Goal: Obtain resource: Download file/media

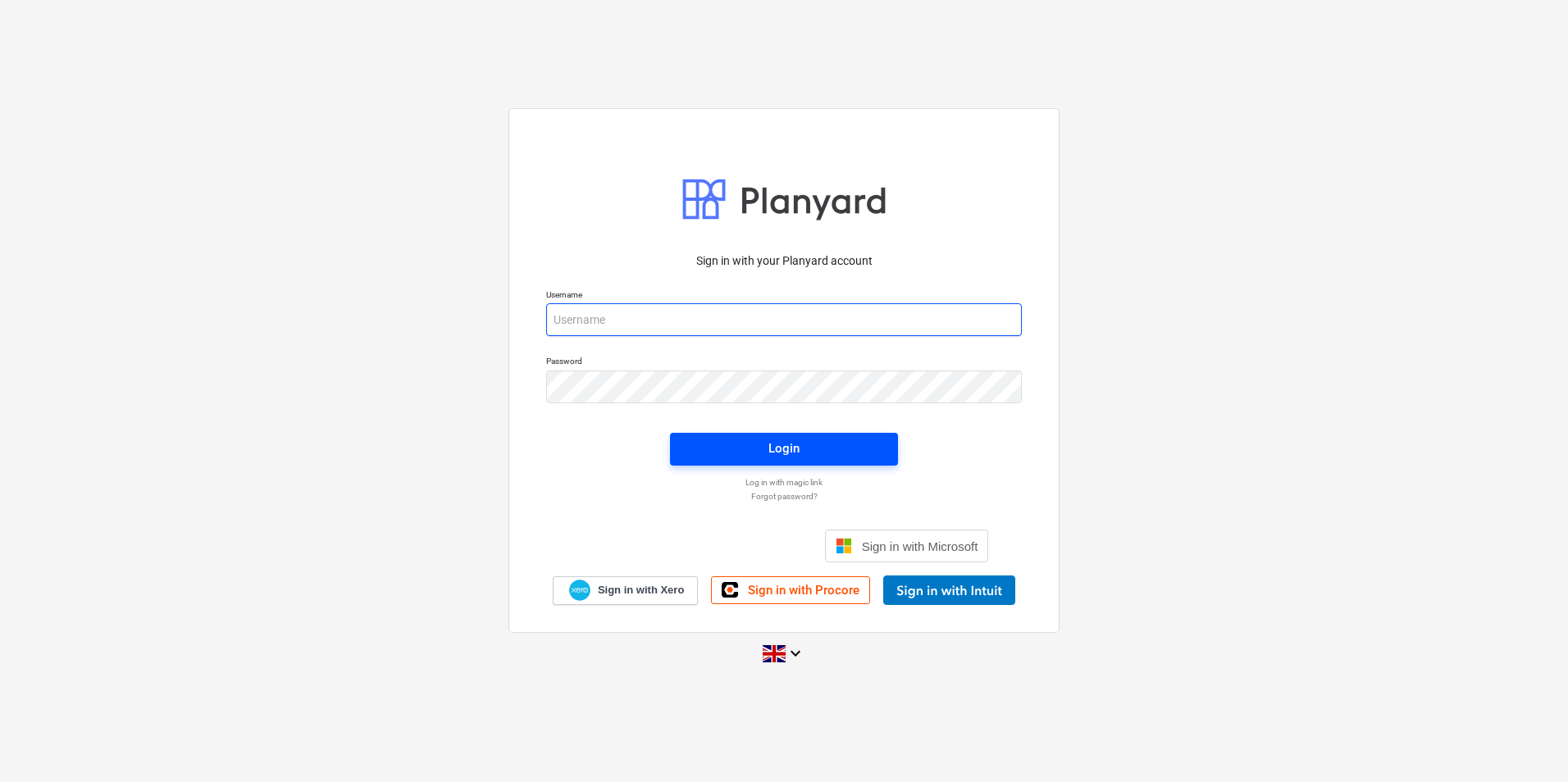
type input "[EMAIL_ADDRESS][DOMAIN_NAME]"
click at [754, 453] on span "Login" at bounding box center [784, 448] width 189 height 21
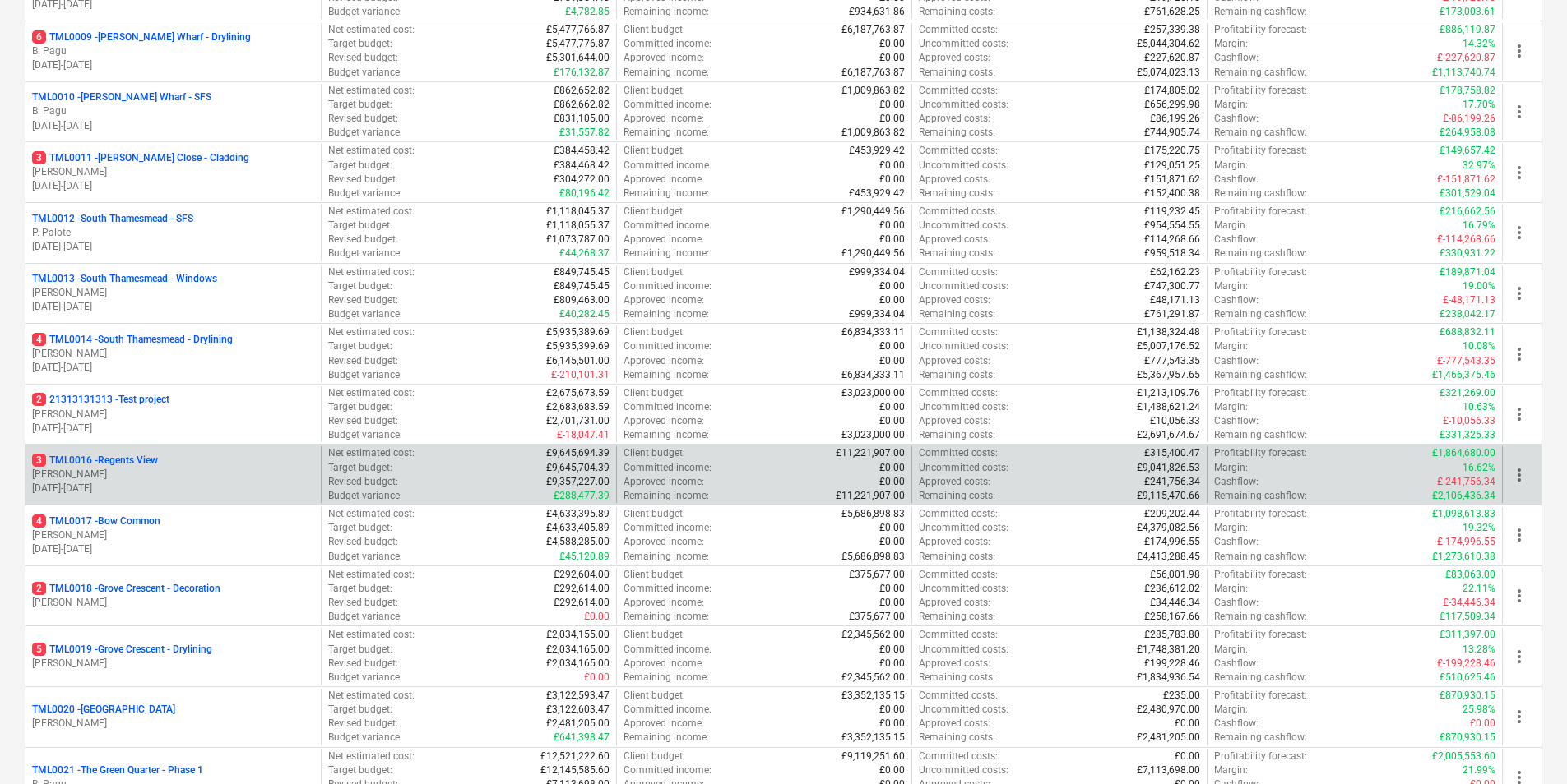
scroll to position [768, 0]
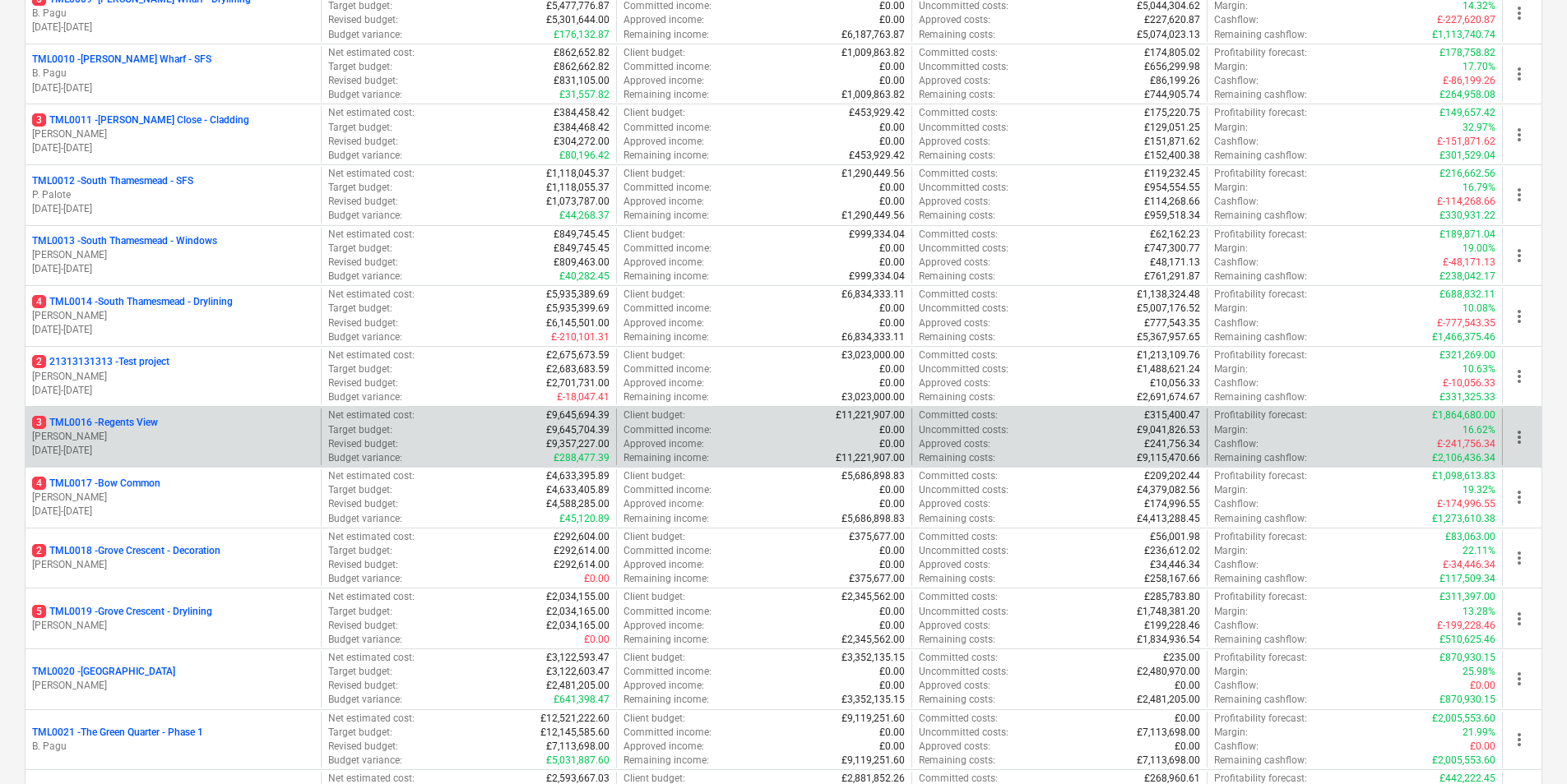
click at [121, 414] on div "3 TML0016 - Regents View [PERSON_NAME] [DATE] - [DATE]" at bounding box center [172, 437] width 295 height 57
click at [140, 445] on p "[DATE] - [DATE]" at bounding box center [173, 450] width 282 height 14
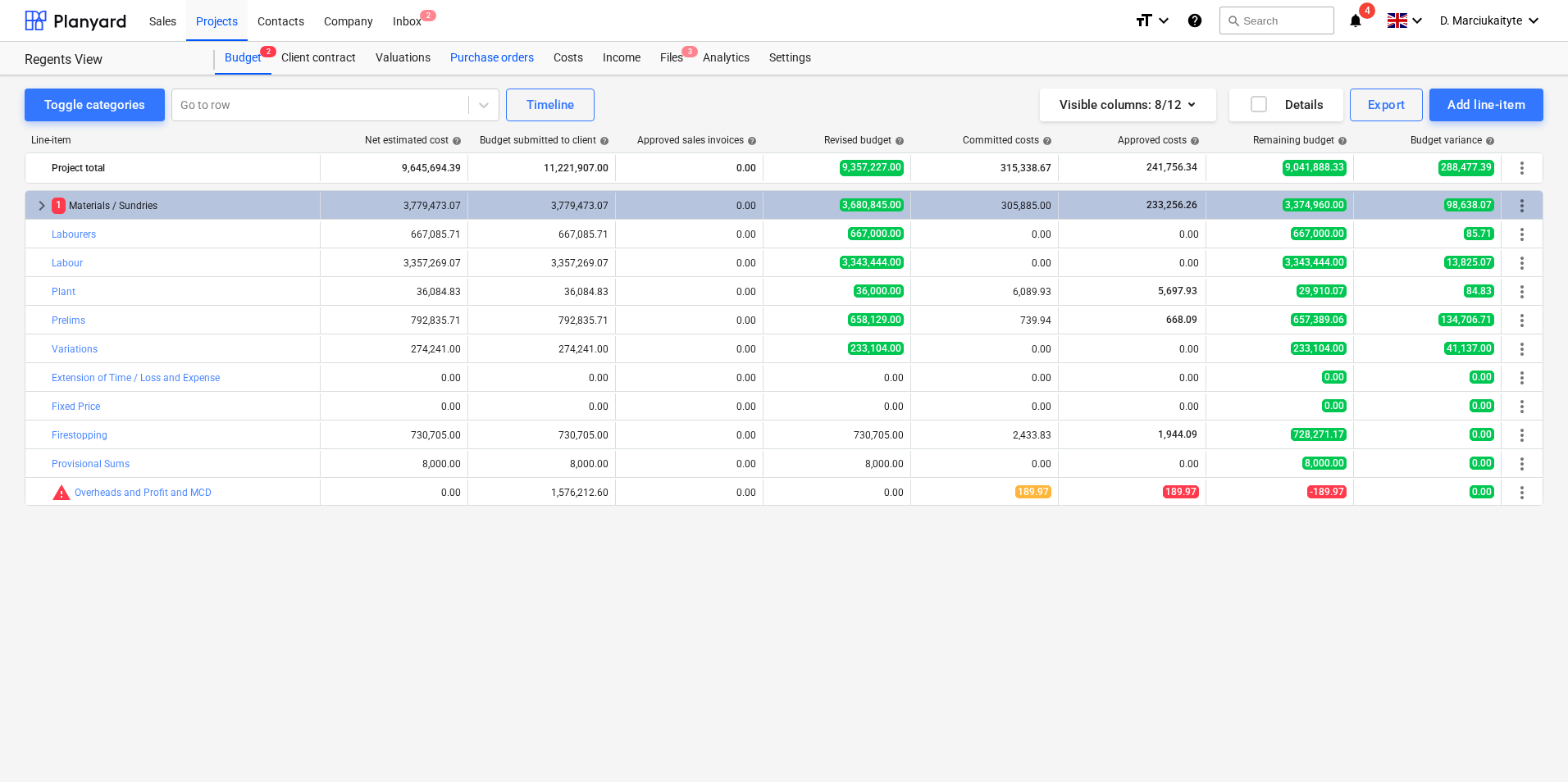
click at [477, 57] on div "Purchase orders" at bounding box center [491, 58] width 103 height 33
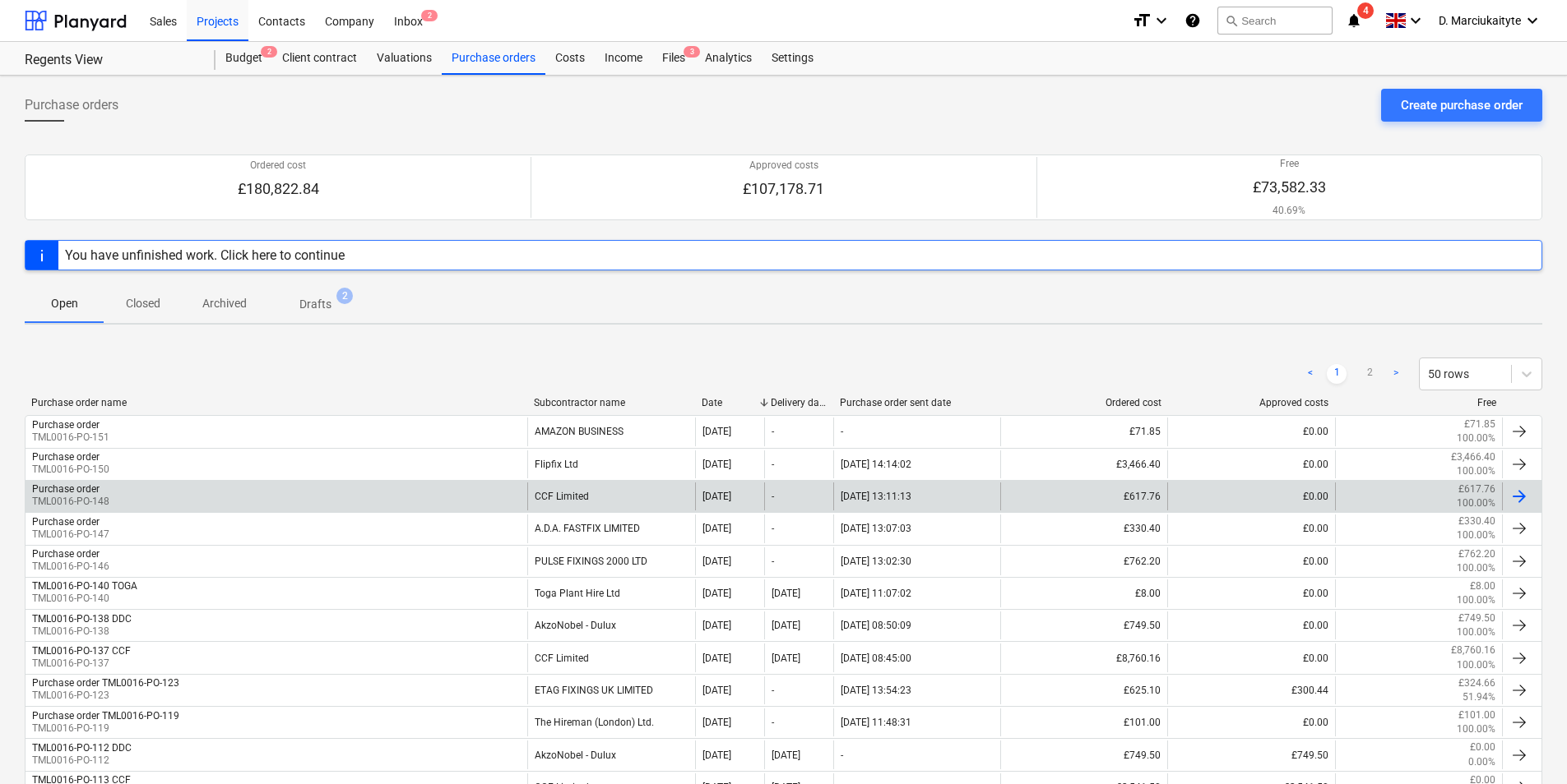
click at [435, 501] on div "Purchase order TML0016-PO-148" at bounding box center [276, 496] width 502 height 28
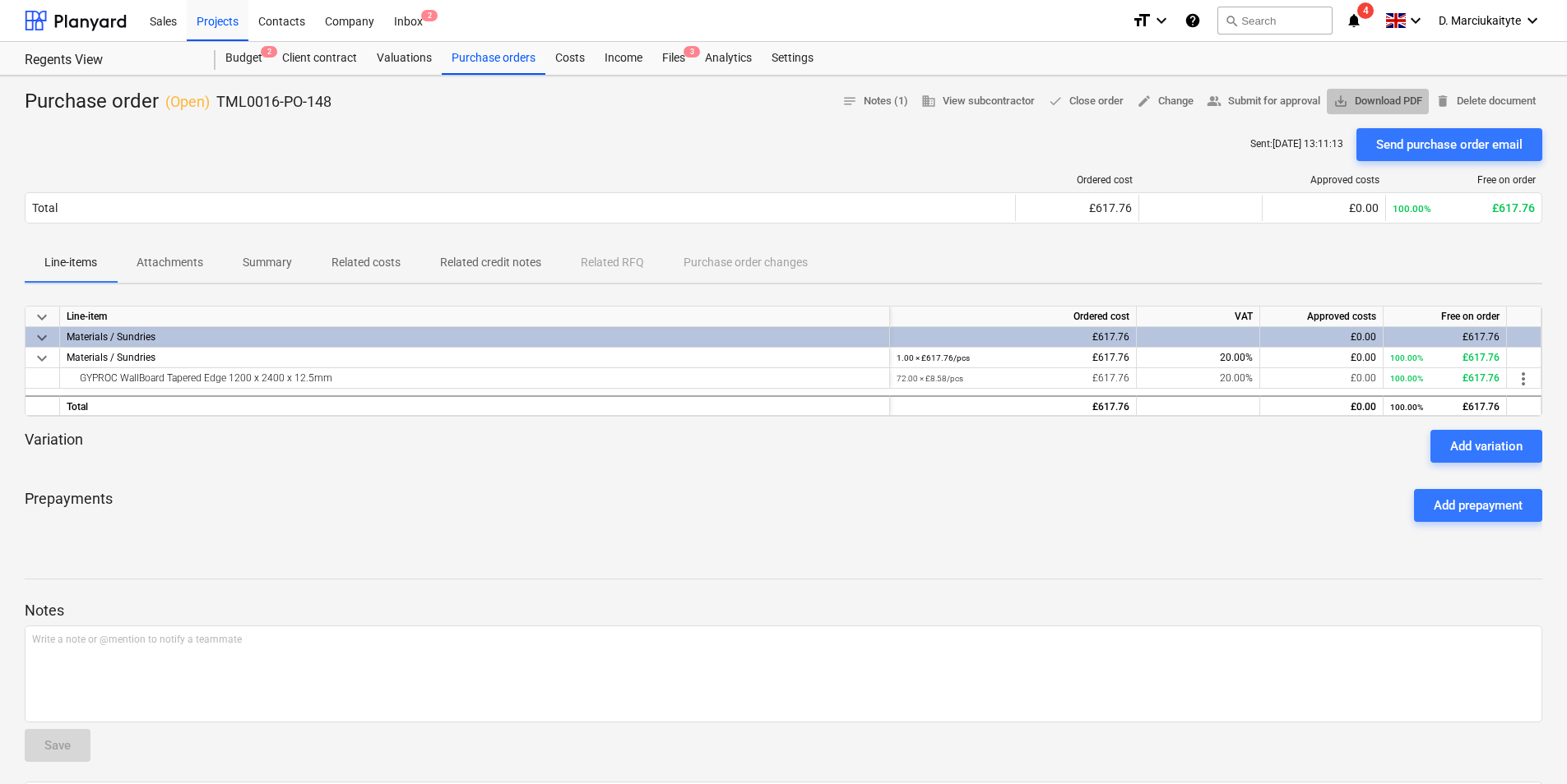
click at [1402, 97] on span "save_alt Download PDF" at bounding box center [1378, 102] width 89 height 19
click at [491, 63] on div "Purchase orders" at bounding box center [493, 58] width 103 height 33
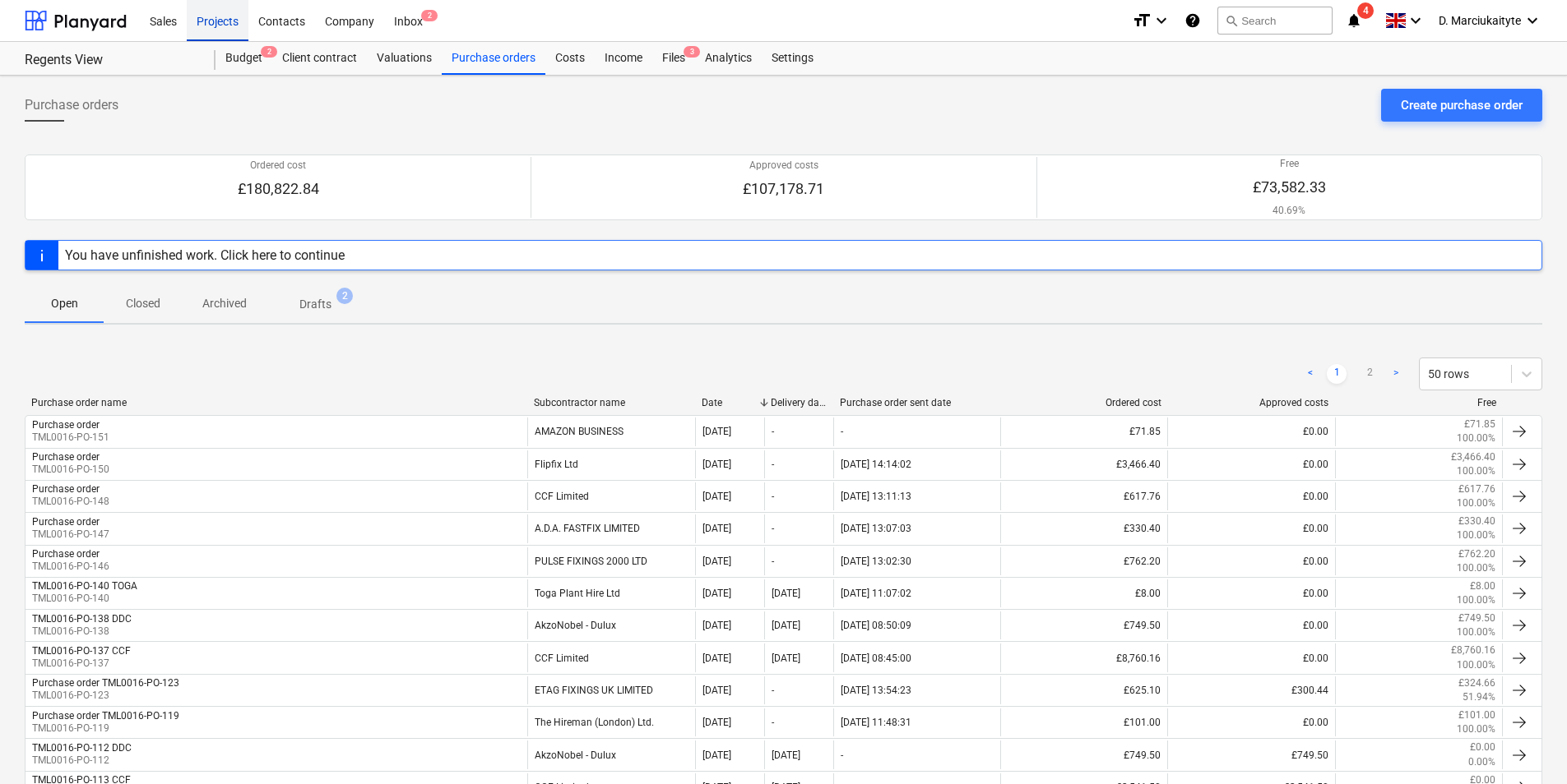
click at [204, 27] on div "Projects" at bounding box center [217, 20] width 61 height 42
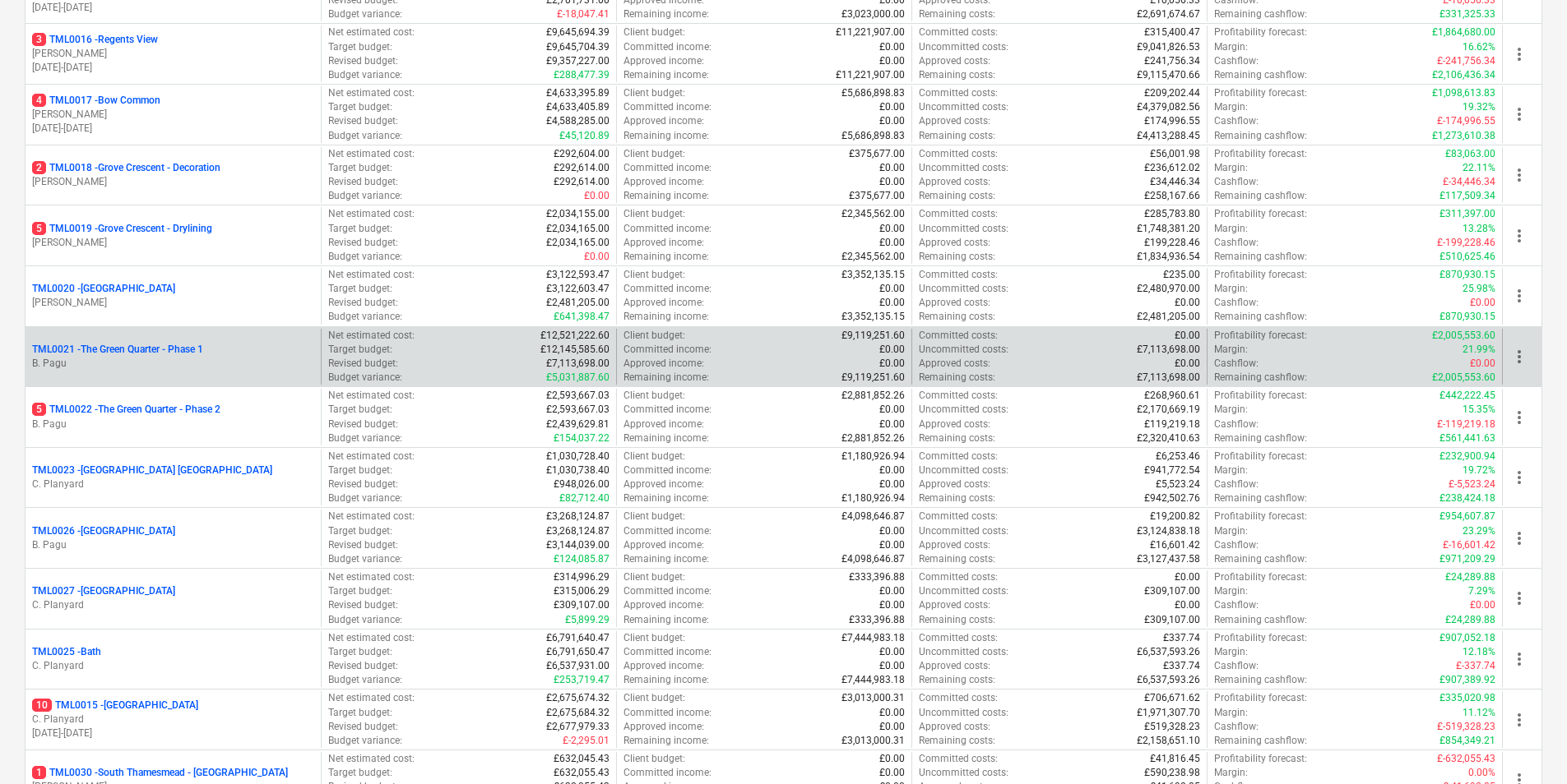
scroll to position [1233, 0]
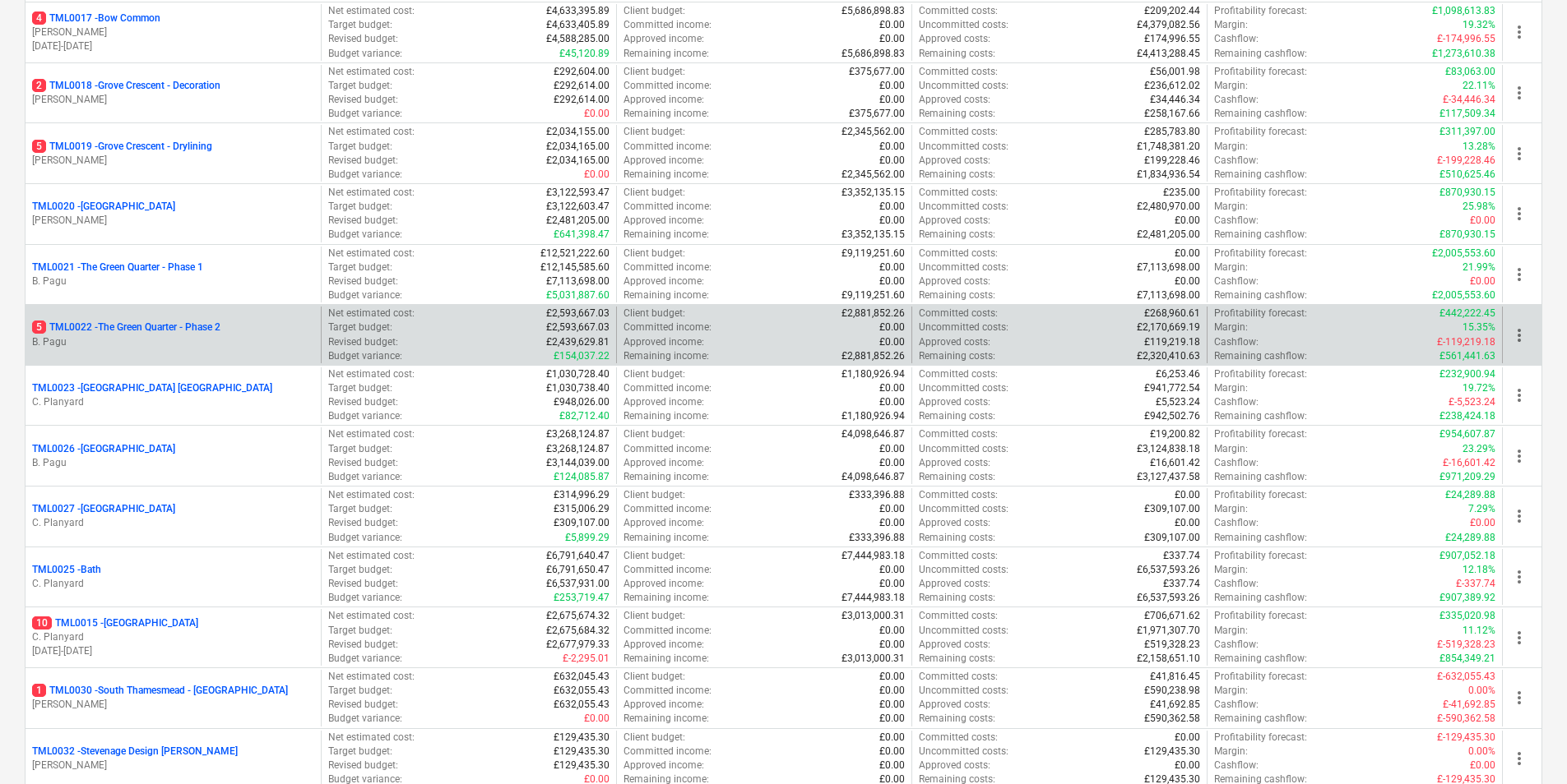
click at [170, 334] on p "5 TML0022 - The Green Quarter - Phase 2" at bounding box center [126, 328] width 188 height 14
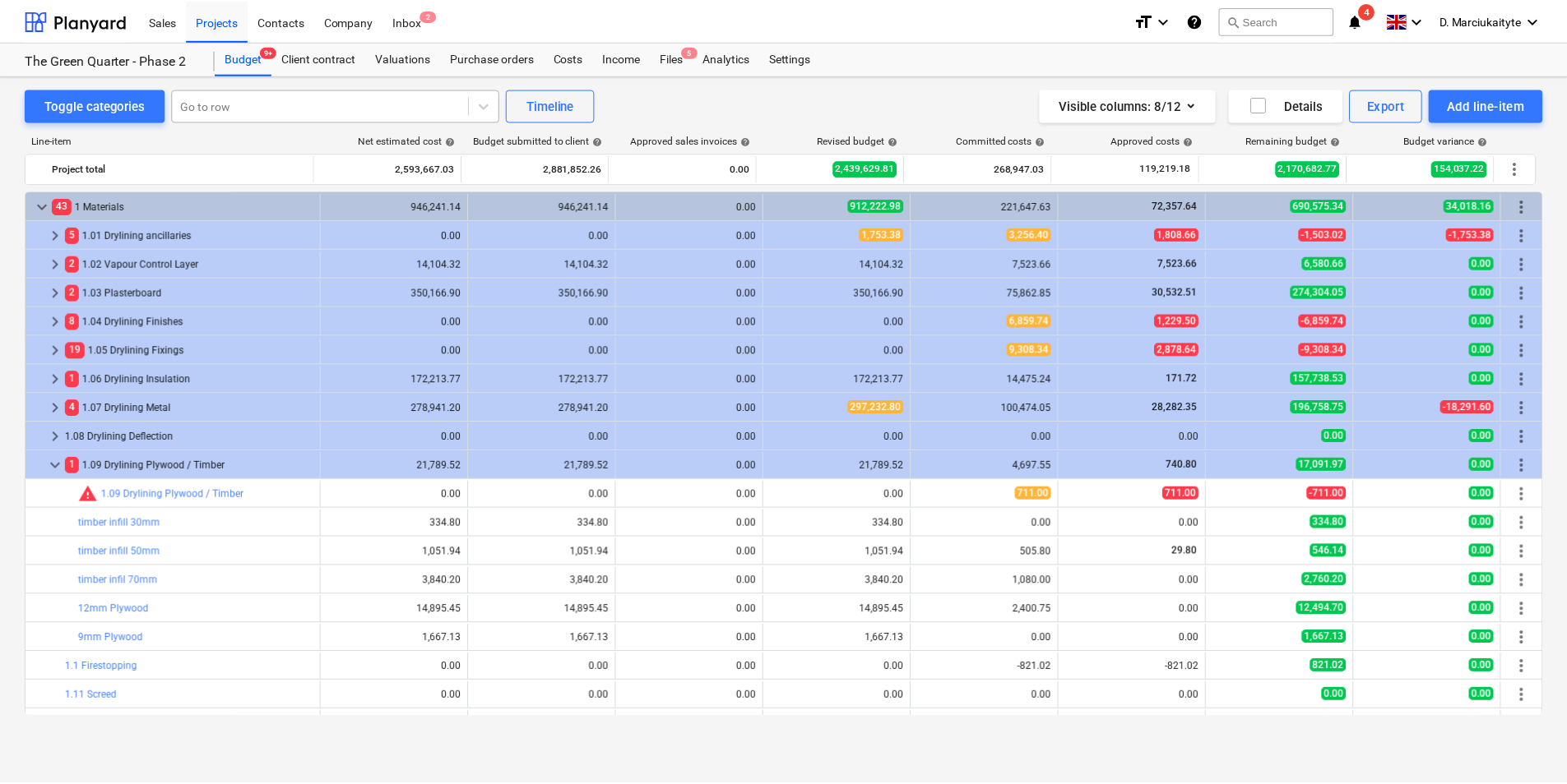
scroll to position [82, 0]
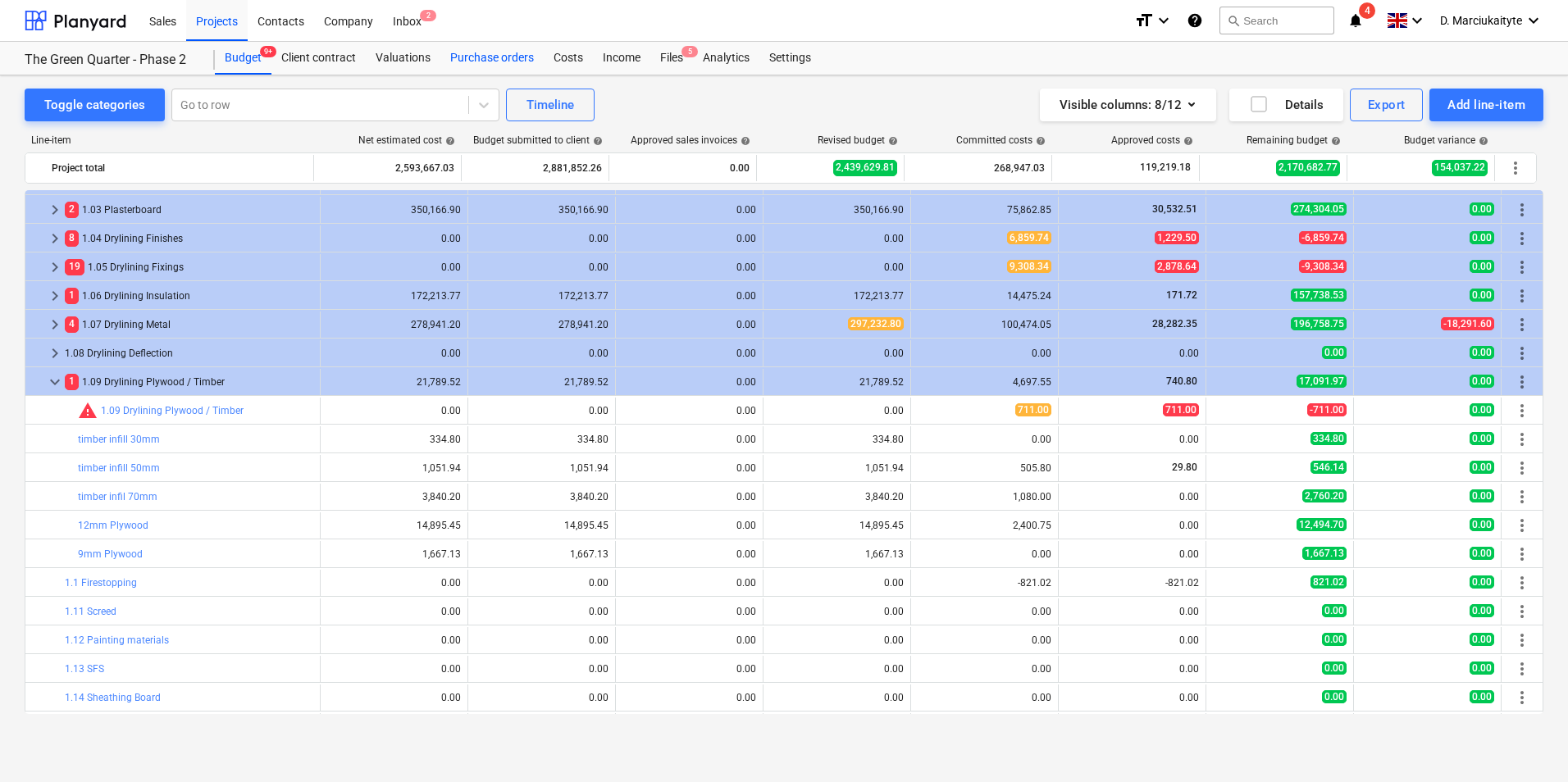
click at [475, 46] on div "Purchase orders" at bounding box center [491, 58] width 103 height 33
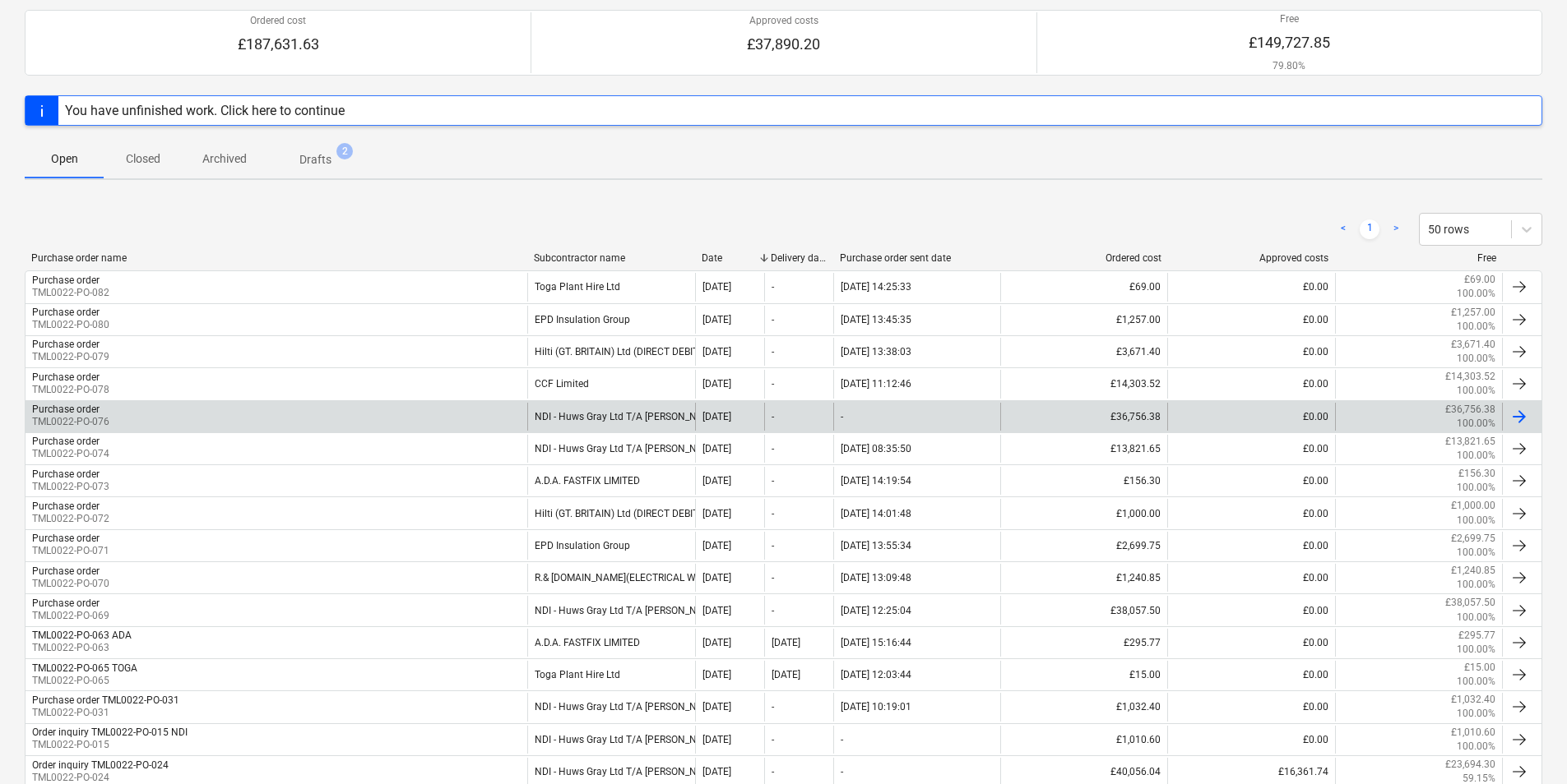
scroll to position [207, 0]
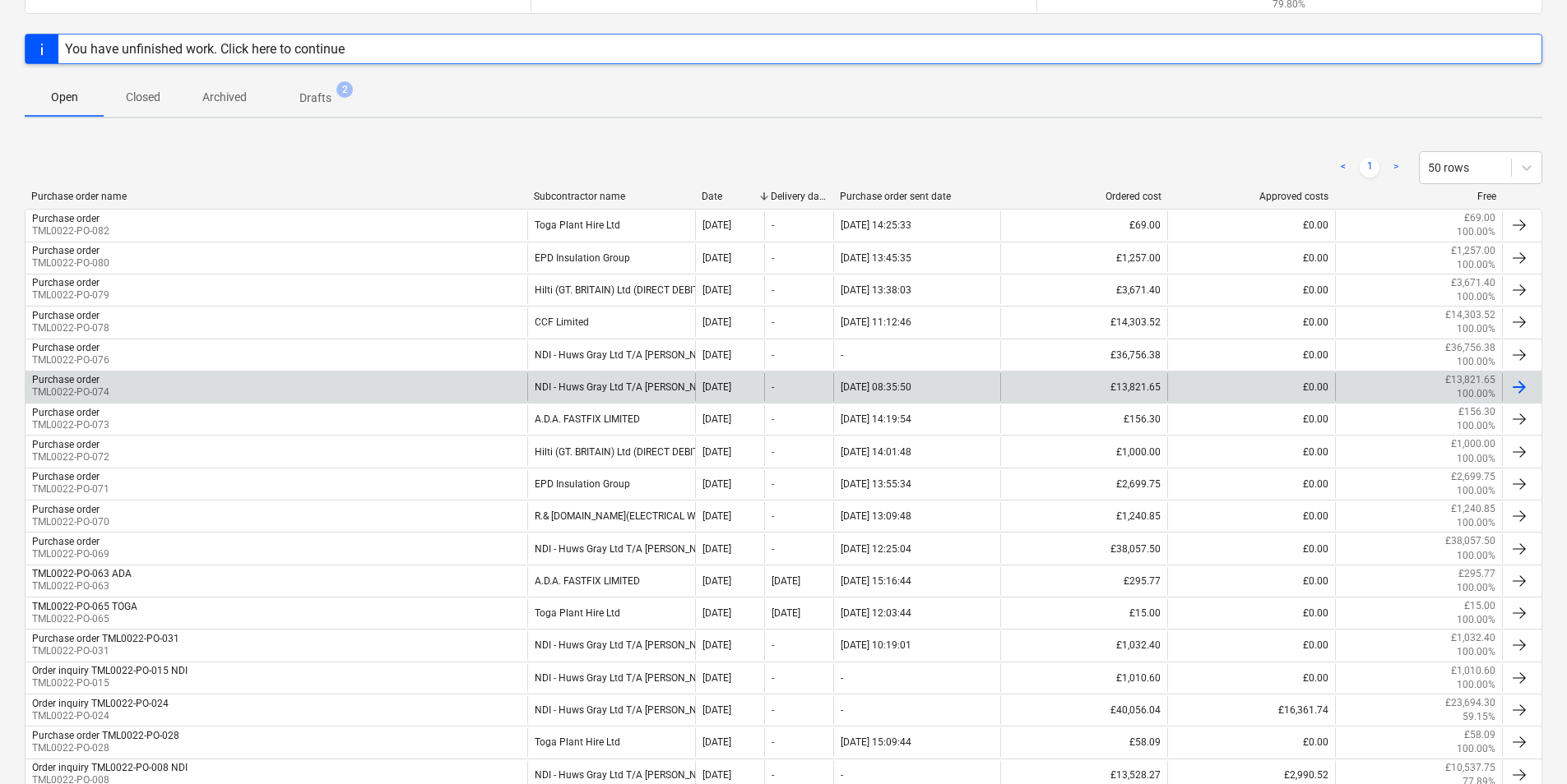
click at [364, 394] on div "Purchase order TML0022-PO-074" at bounding box center [276, 387] width 502 height 28
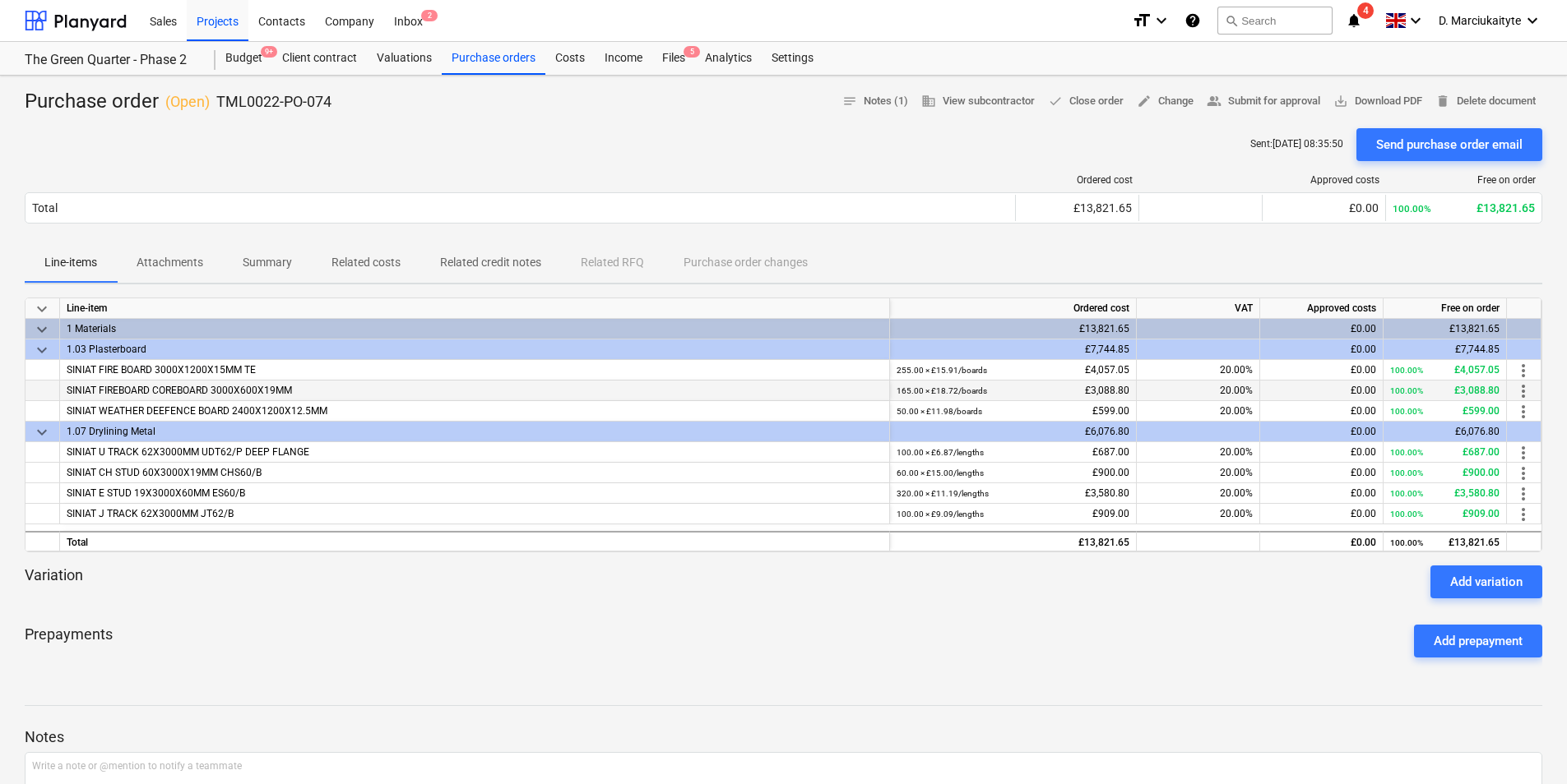
click at [322, 387] on div "SINIAT FIREBOARD COREBOARD 3000X600X19MM" at bounding box center [474, 391] width 830 height 20
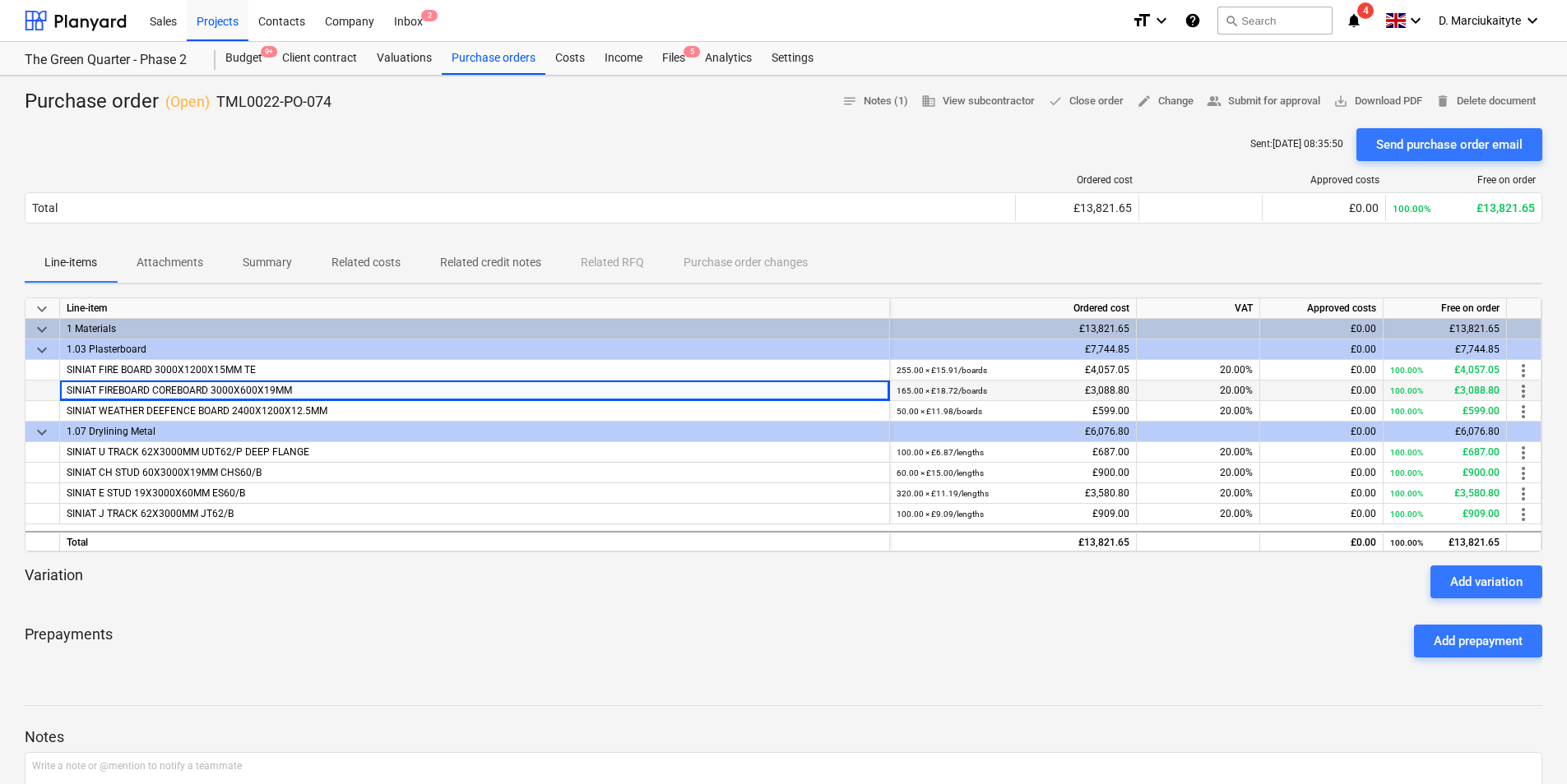
drag, startPoint x: 322, startPoint y: 387, endPoint x: 57, endPoint y: 389, distance: 265.0
click at [0, 0] on div "SINIAT FIREBOARD COREBOARD 3000X600X19MM 165.00 × £18.72 / boards £3,088.80 20.…" at bounding box center [0, 0] width 0 height 0
copy div "SINIAT FIREBOARD COREBOARD 3000X600X19MM"
